Goal: Book appointment/travel/reservation

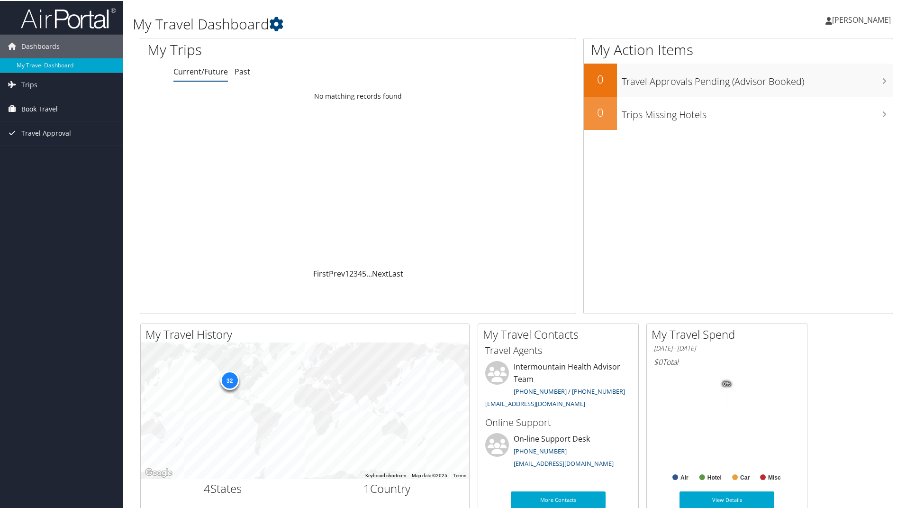
click at [39, 107] on span "Book Travel" at bounding box center [39, 108] width 36 height 24
click at [50, 154] on link "Book/Manage Online Trips" at bounding box center [61, 155] width 123 height 14
